Goal: Find specific page/section: Find specific page/section

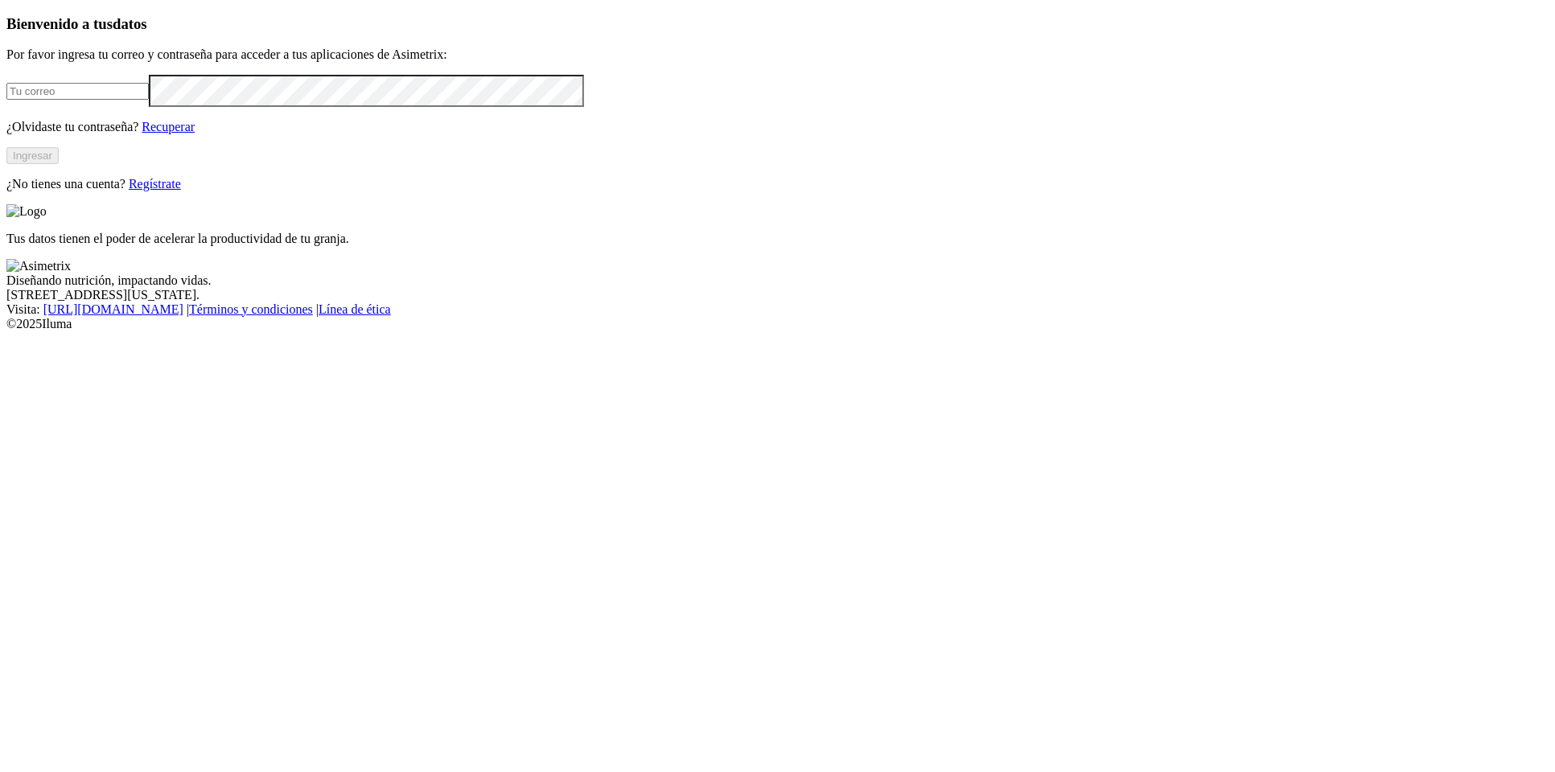
click at [149, 100] on input "email" at bounding box center [77, 91] width 142 height 17
type input "[PERSON_NAME][EMAIL_ADDRESS][PERSON_NAME][DOMAIN_NAME]"
click at [59, 164] on button "Ingresar" at bounding box center [32, 155] width 52 height 17
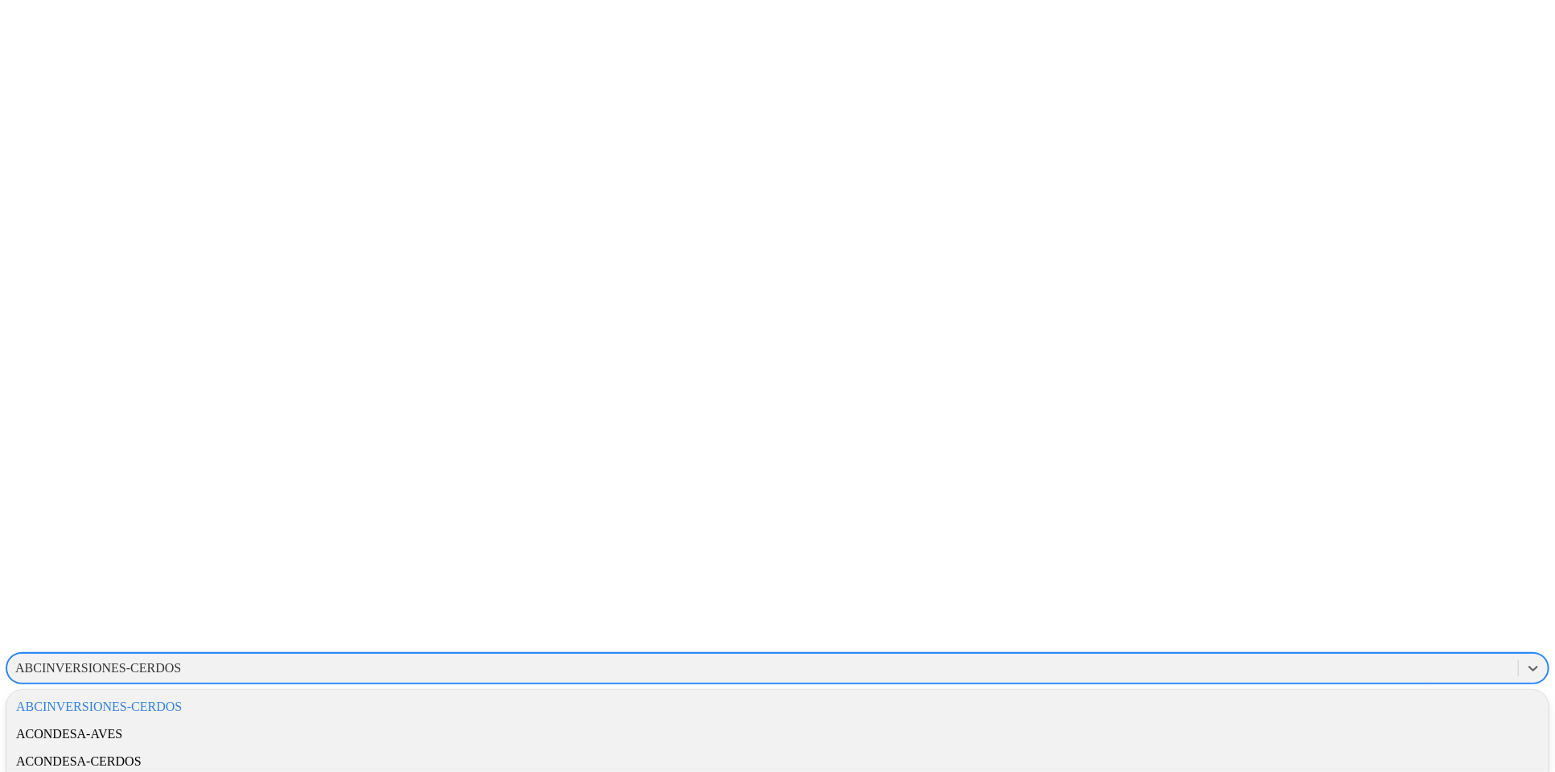
click at [181, 661] on div "ABCINVERSIONES-CERDOS" at bounding box center [98, 668] width 166 height 14
type input "pro"
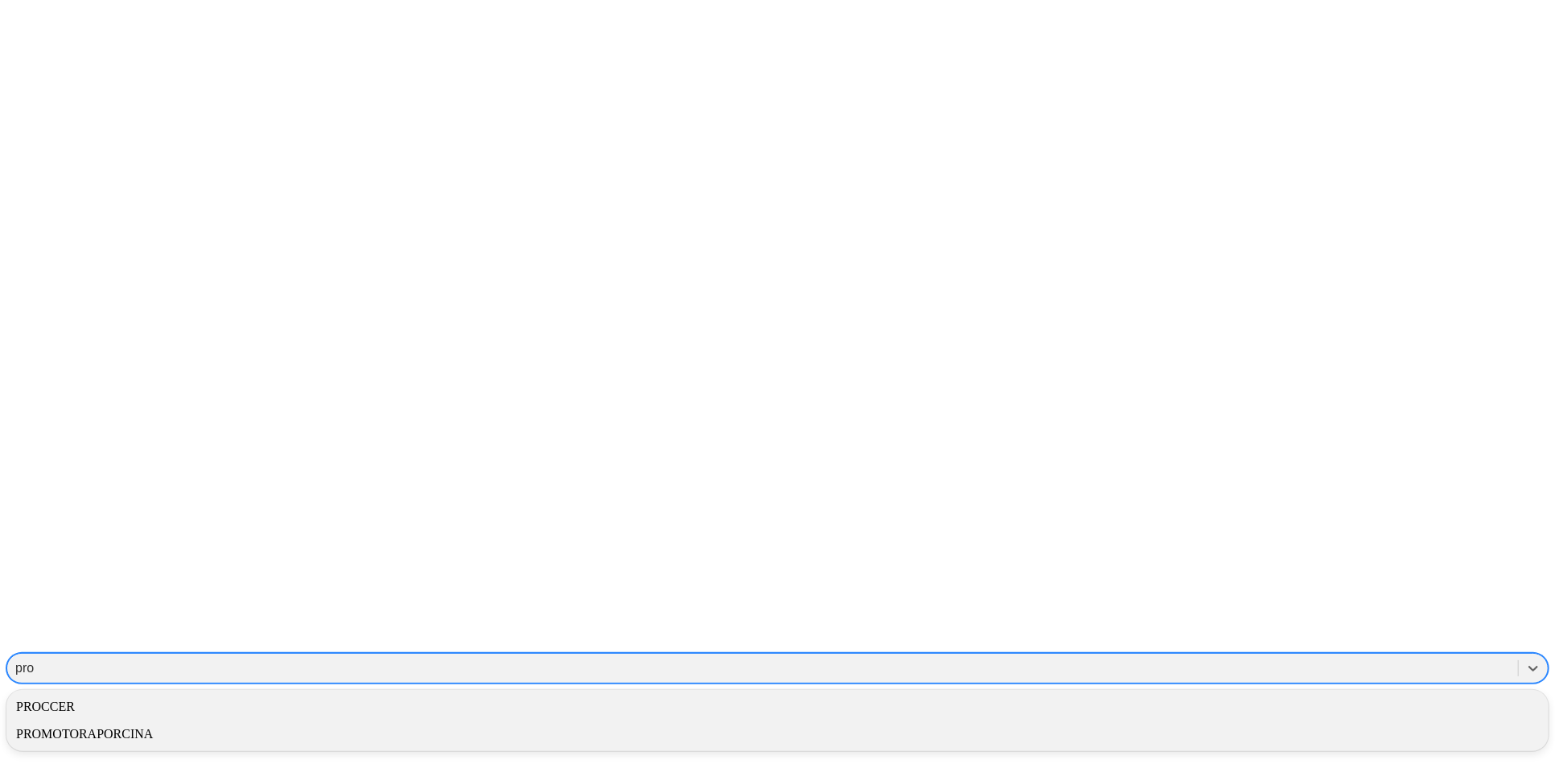
click at [1263, 693] on div "PROCCER" at bounding box center [777, 706] width 1542 height 27
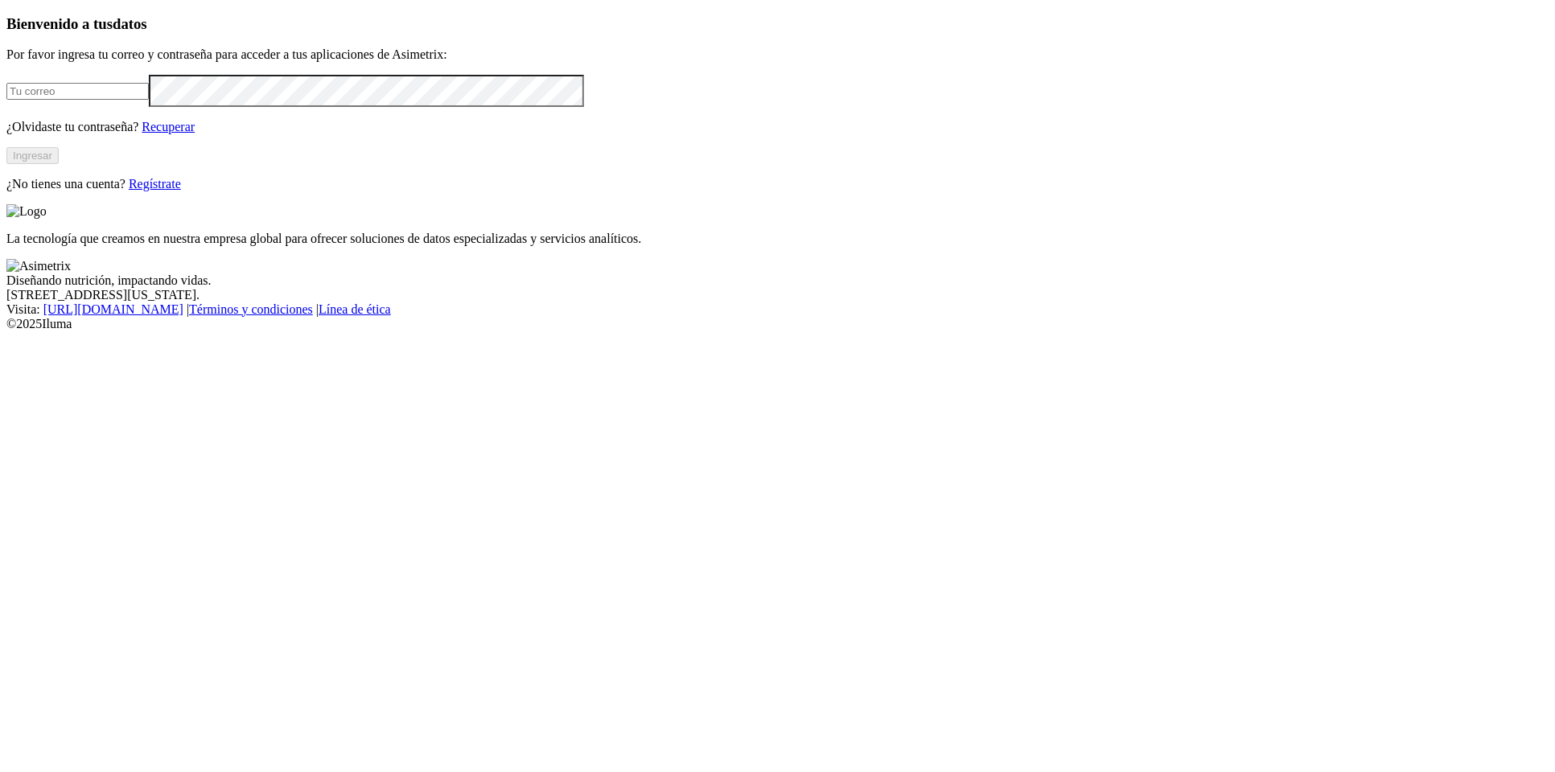
click at [149, 100] on input "email" at bounding box center [77, 91] width 142 height 17
type input "[PERSON_NAME][EMAIL_ADDRESS][PERSON_NAME][DOMAIN_NAME]"
click at [59, 164] on button "Ingresar" at bounding box center [32, 155] width 52 height 17
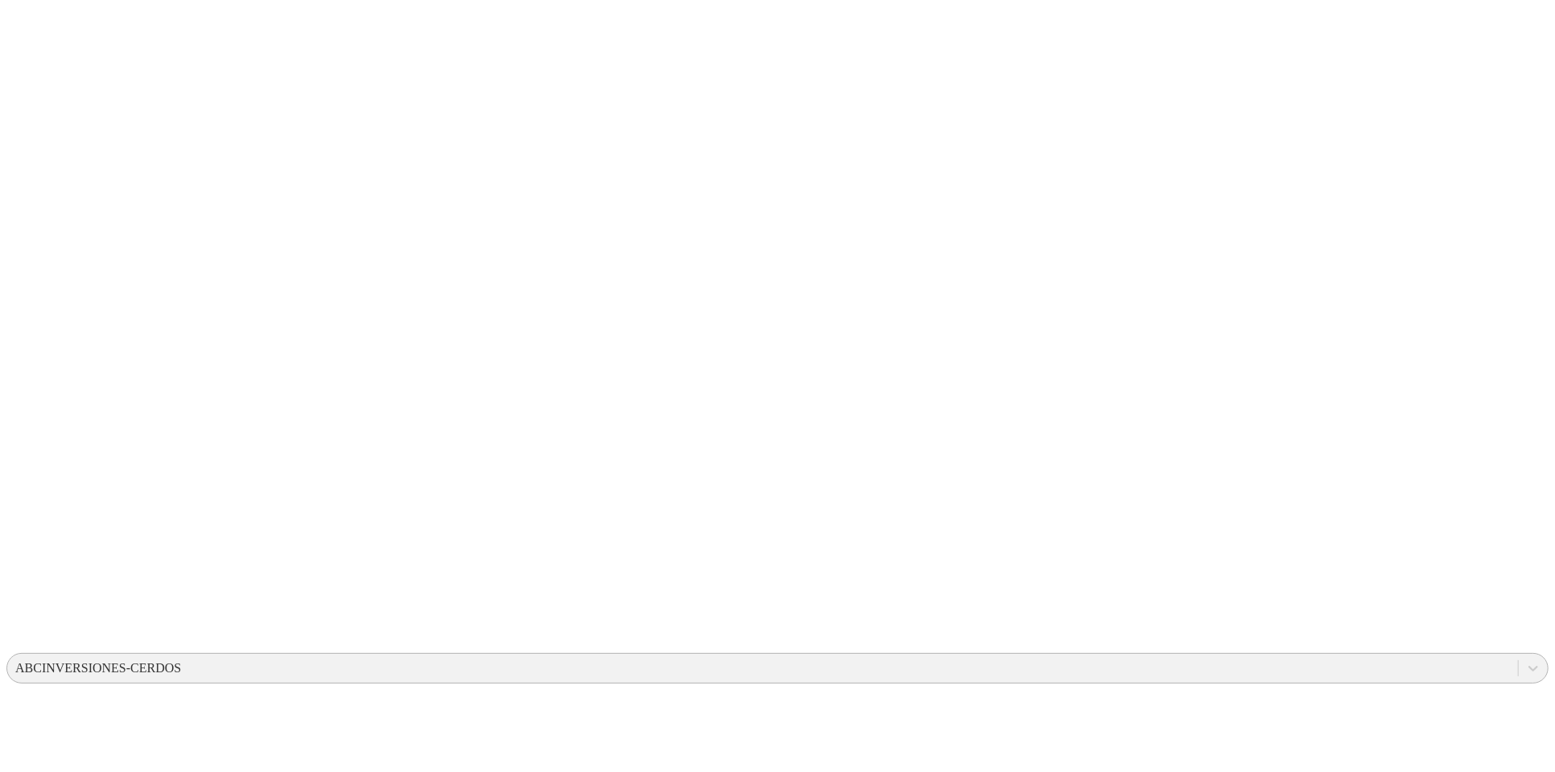
click at [181, 661] on div "ABCINVERSIONES-CERDOS" at bounding box center [98, 668] width 166 height 14
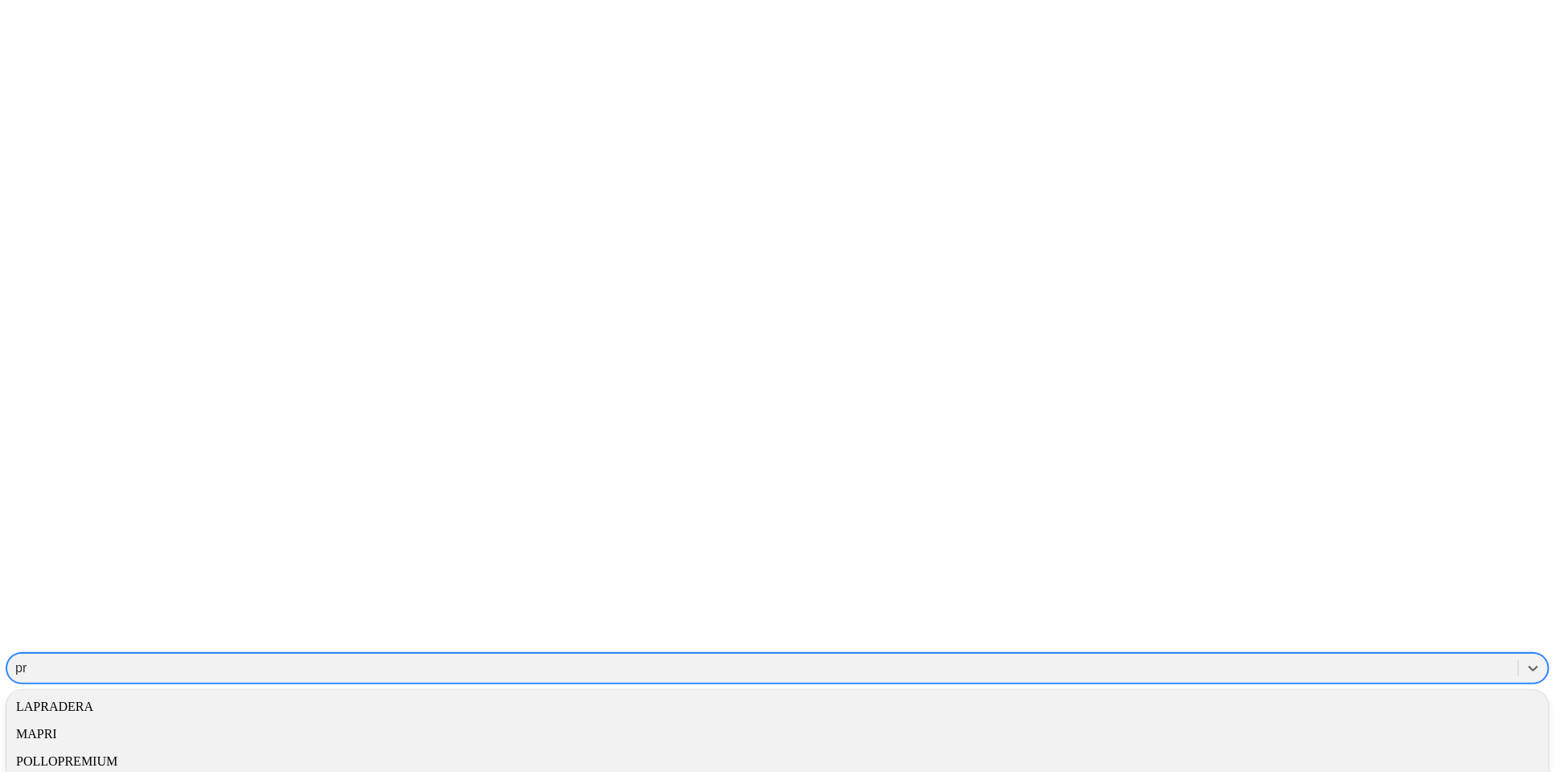
type input "pro"
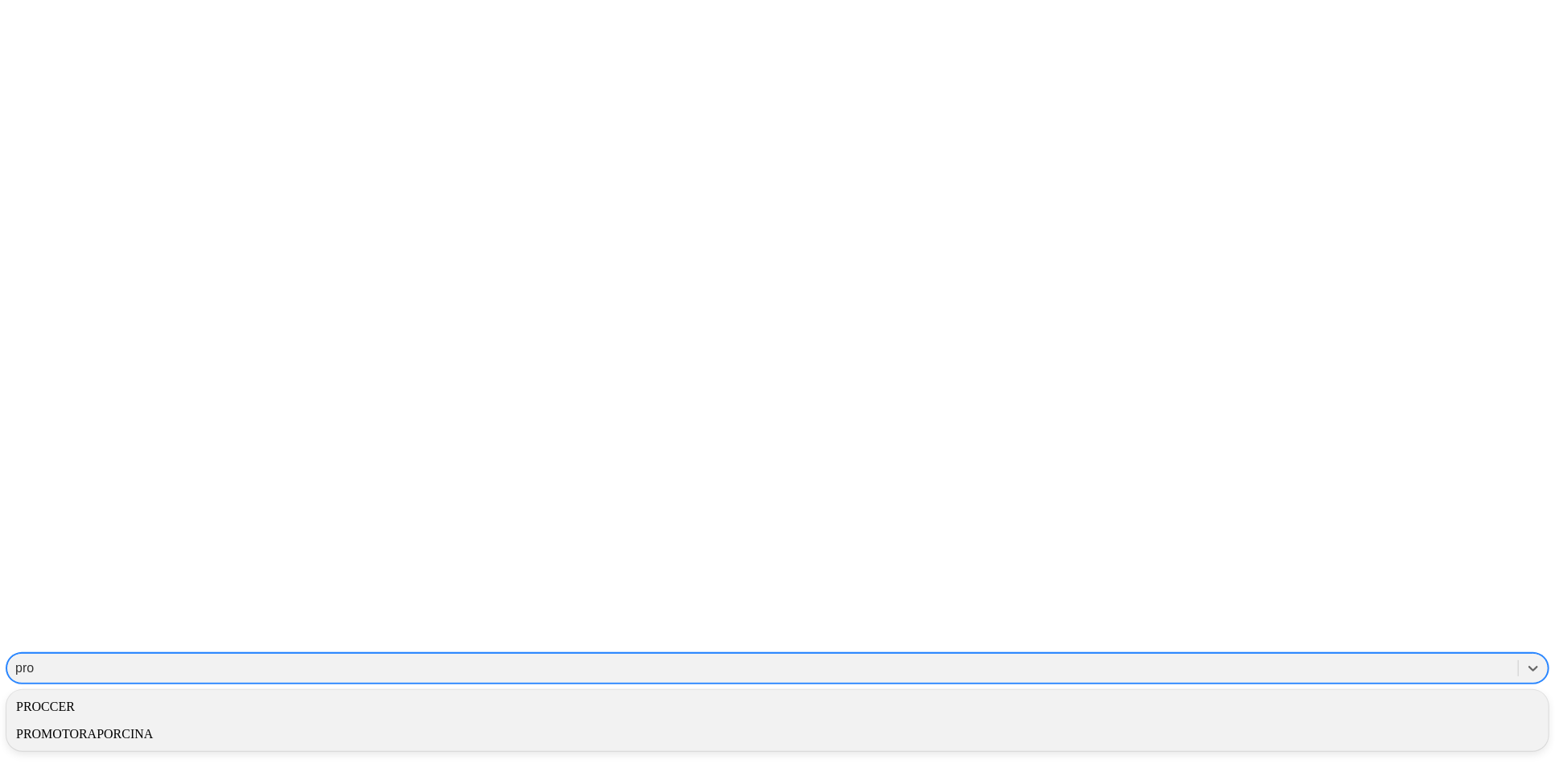
click at [1212, 693] on div "PROCCER" at bounding box center [777, 706] width 1542 height 27
